Goal: Transaction & Acquisition: Purchase product/service

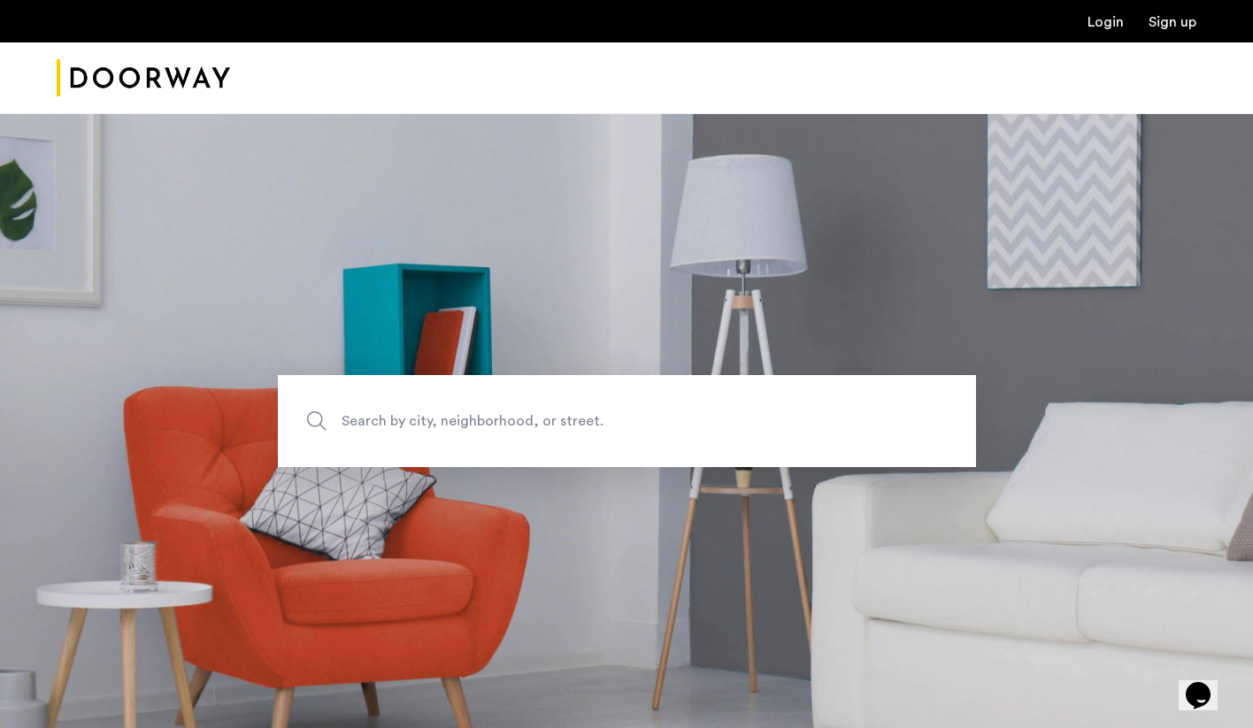
click at [1114, 32] on div "Login Sign up" at bounding box center [626, 21] width 1253 height 42
click at [1109, 25] on link "Login" at bounding box center [1106, 22] width 36 height 14
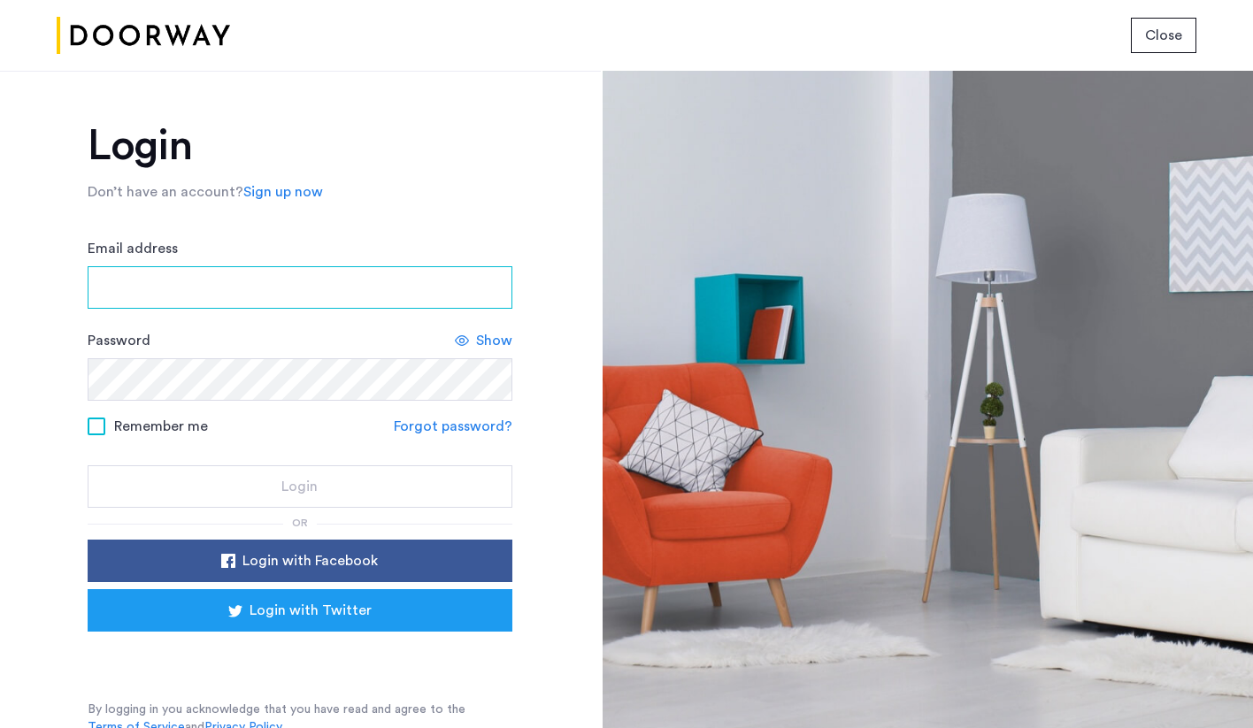
type input "**********"
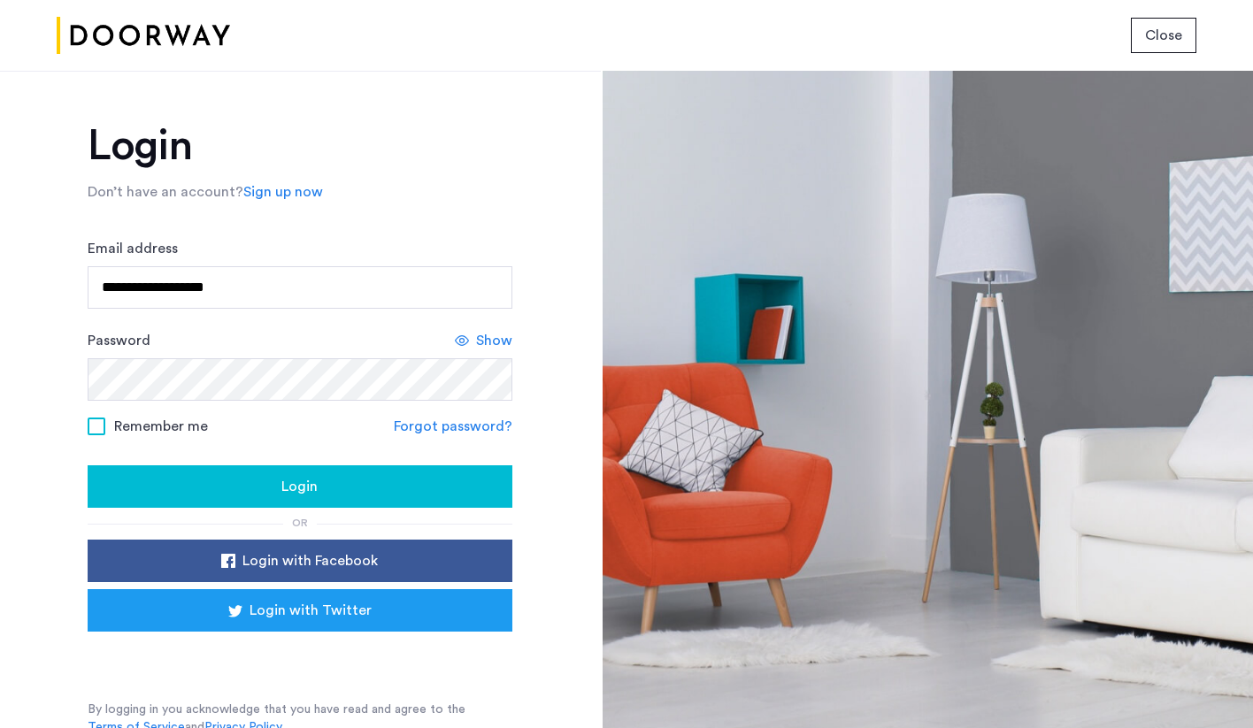
click at [138, 428] on span "Remember me" at bounding box center [161, 426] width 94 height 21
click at [225, 491] on div "Login" at bounding box center [300, 486] width 397 height 21
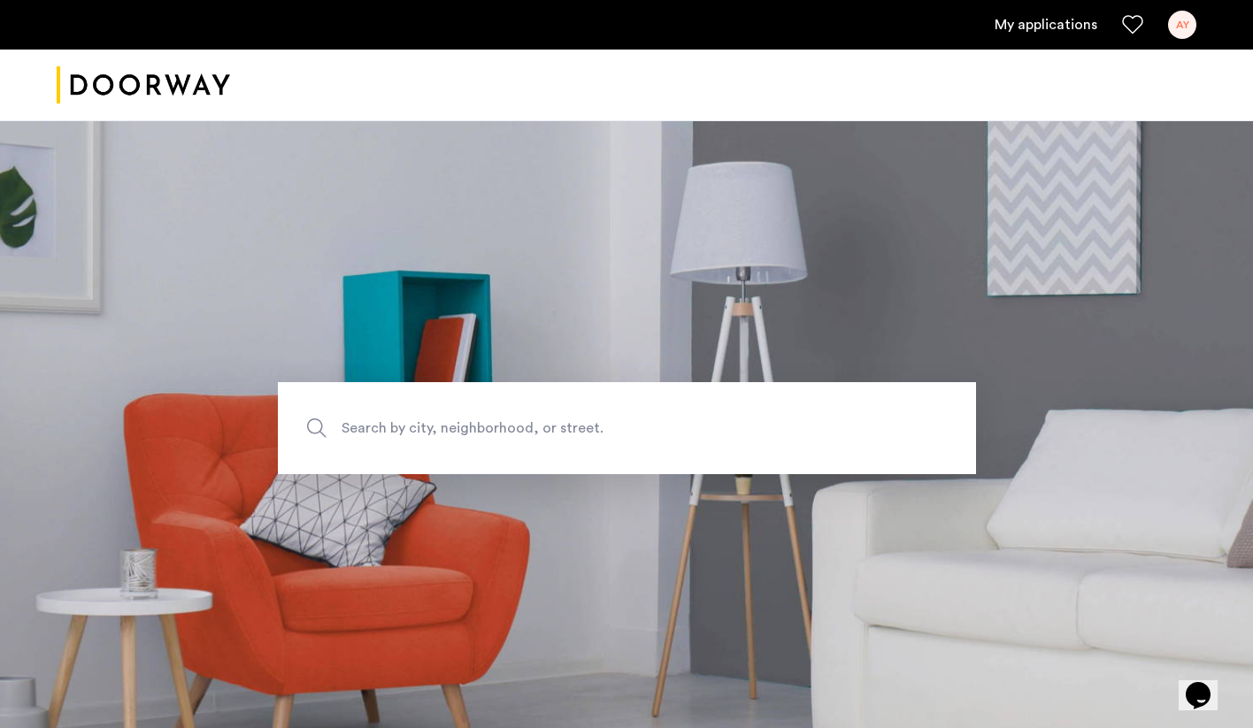
click at [1056, 14] on link "My applications" at bounding box center [1046, 24] width 103 height 21
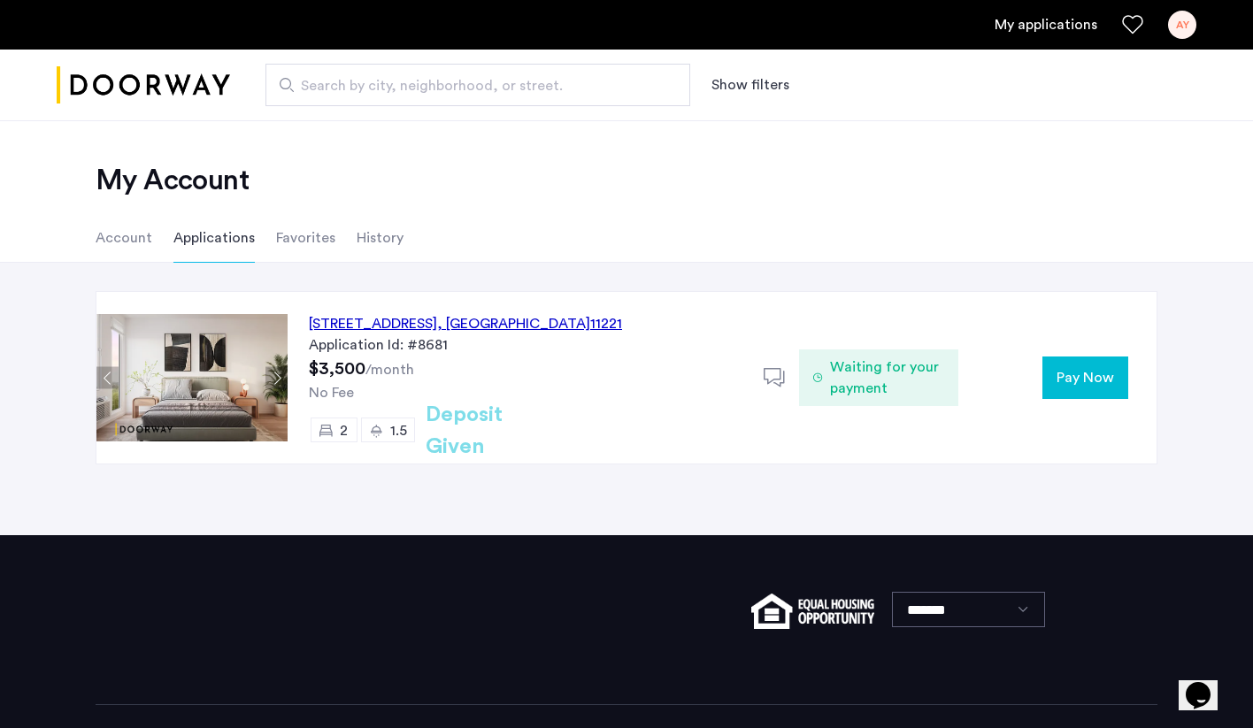
click at [1094, 381] on span "Pay Now" at bounding box center [1086, 377] width 58 height 21
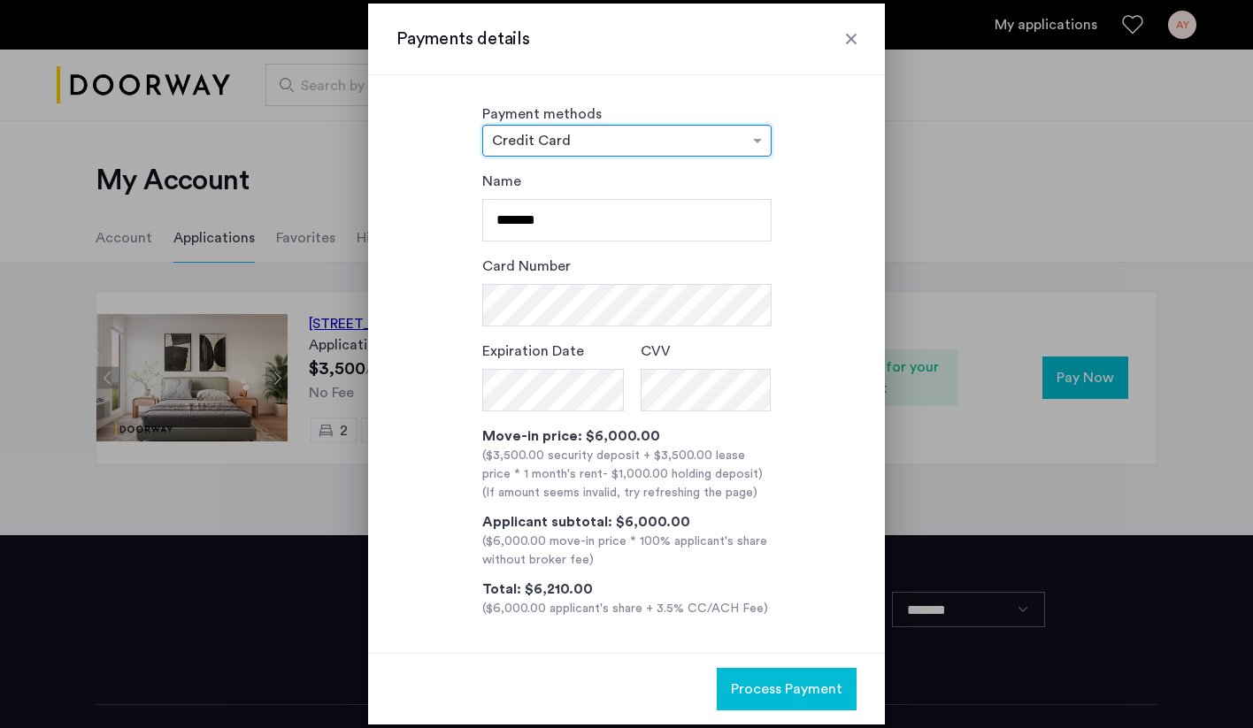
click at [609, 148] on input "text" at bounding box center [609, 142] width 235 height 12
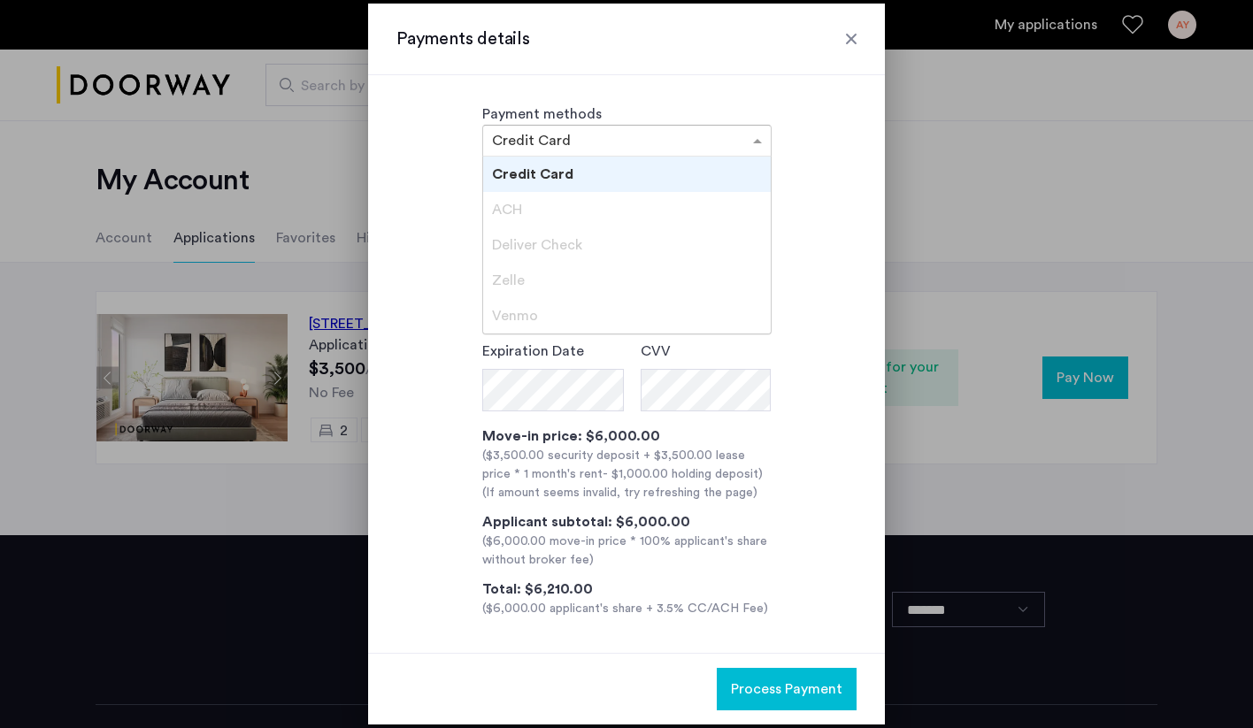
click at [558, 209] on div "ACH" at bounding box center [627, 209] width 288 height 35
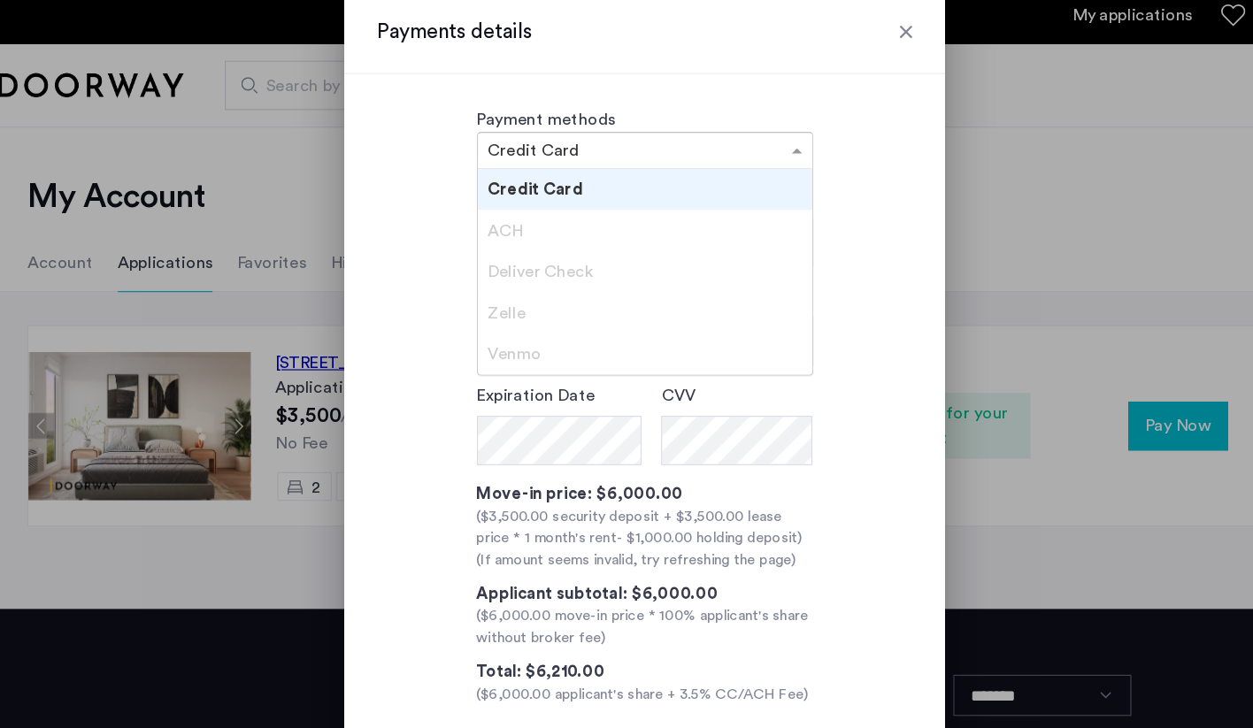
scroll to position [3, 0]
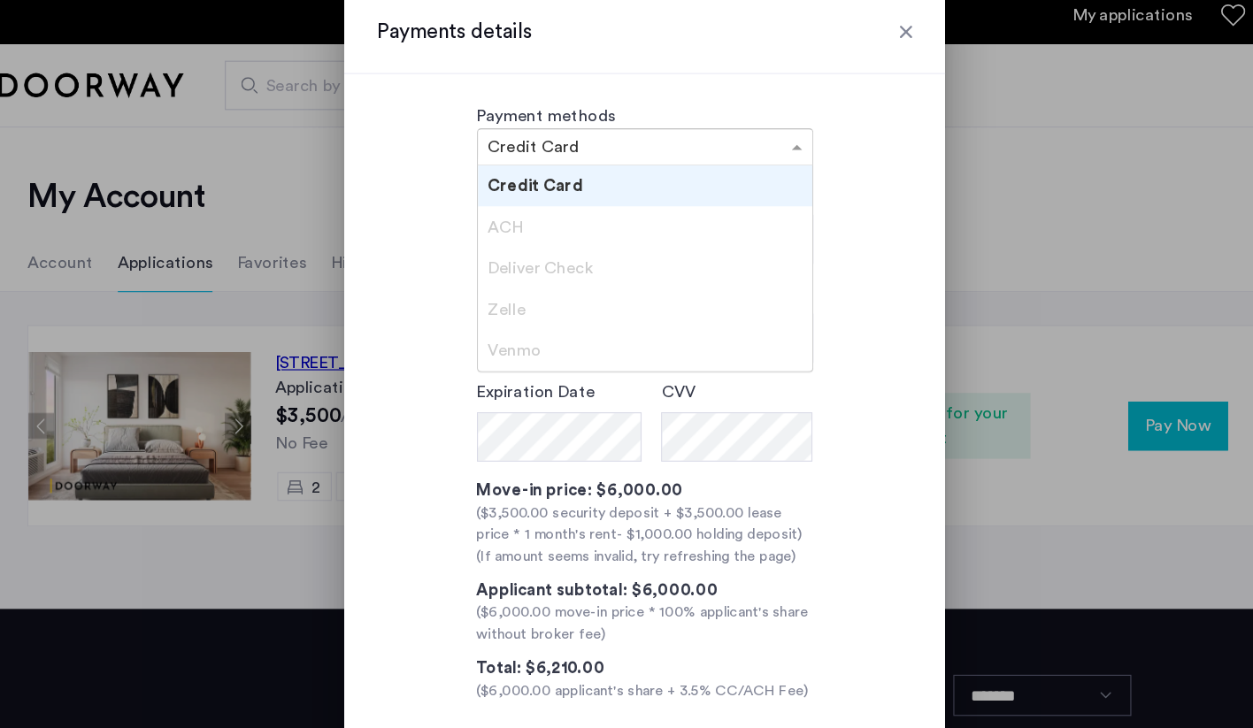
click at [530, 235] on span "Deliver Check" at bounding box center [537, 242] width 90 height 14
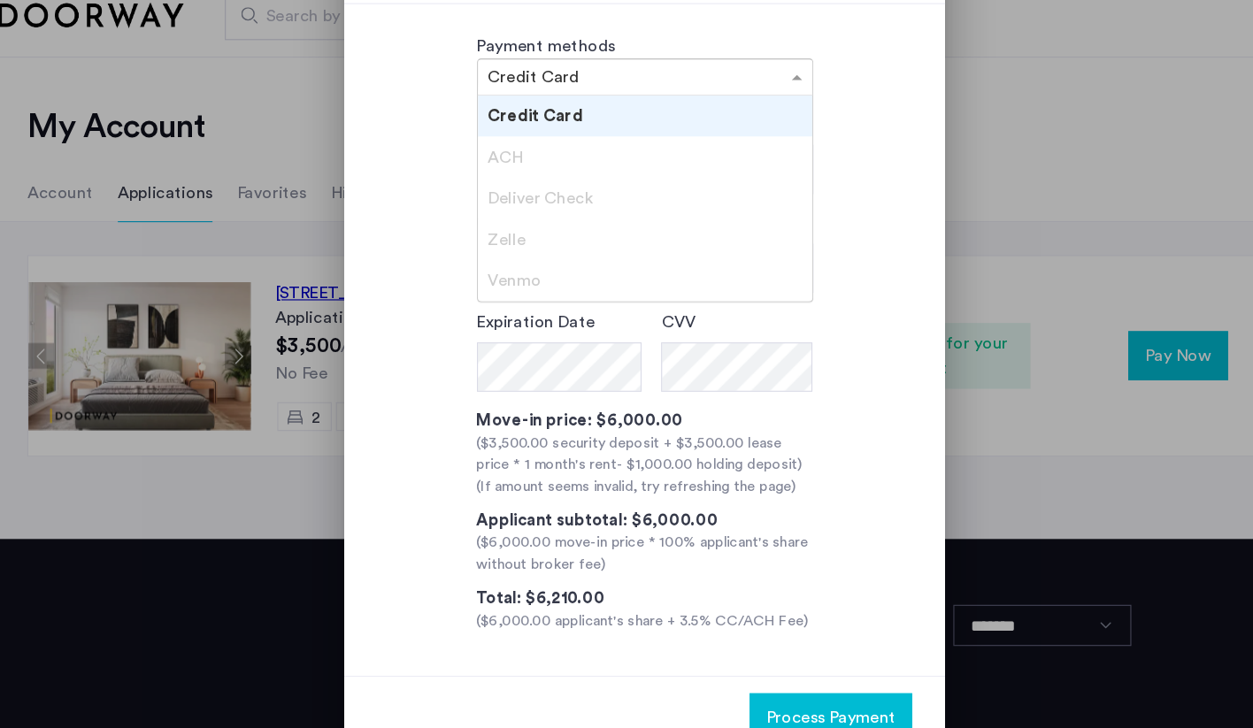
click at [714, 216] on div "ACH" at bounding box center [627, 206] width 288 height 35
click at [842, 245] on div "Name ******* Card Number Expiration Date CVV Move-in price: $6,000.00 ($3,500.0…" at bounding box center [627, 392] width 460 height 448
